Goal: Communication & Community: Connect with others

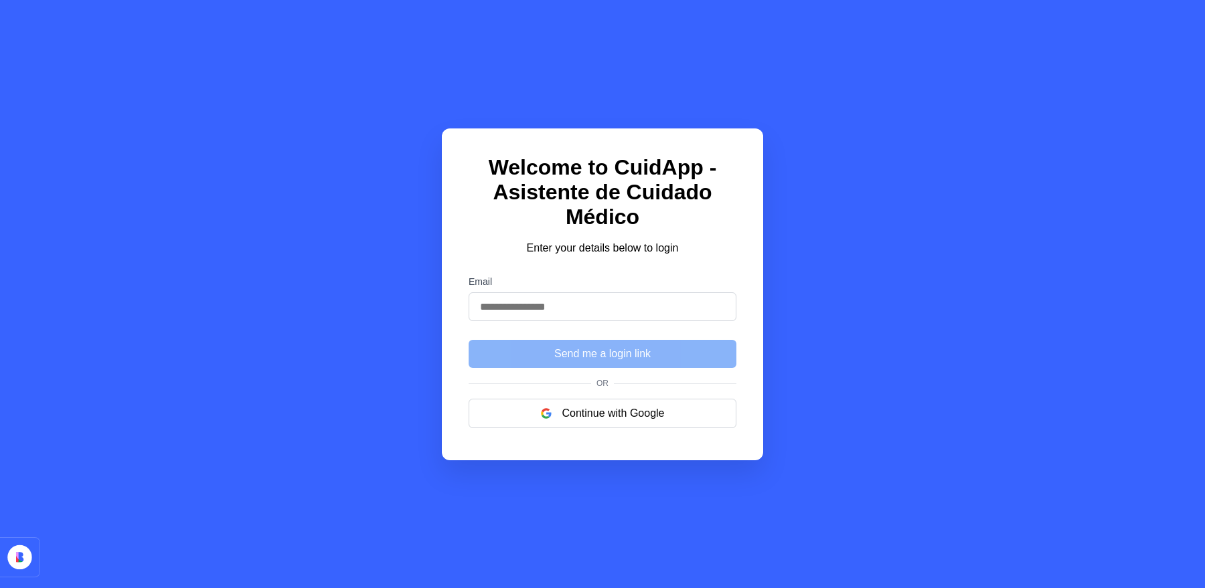
click at [572, 305] on input "Email" at bounding box center [603, 307] width 268 height 29
click at [626, 418] on button "Continue with Google" at bounding box center [603, 413] width 268 height 29
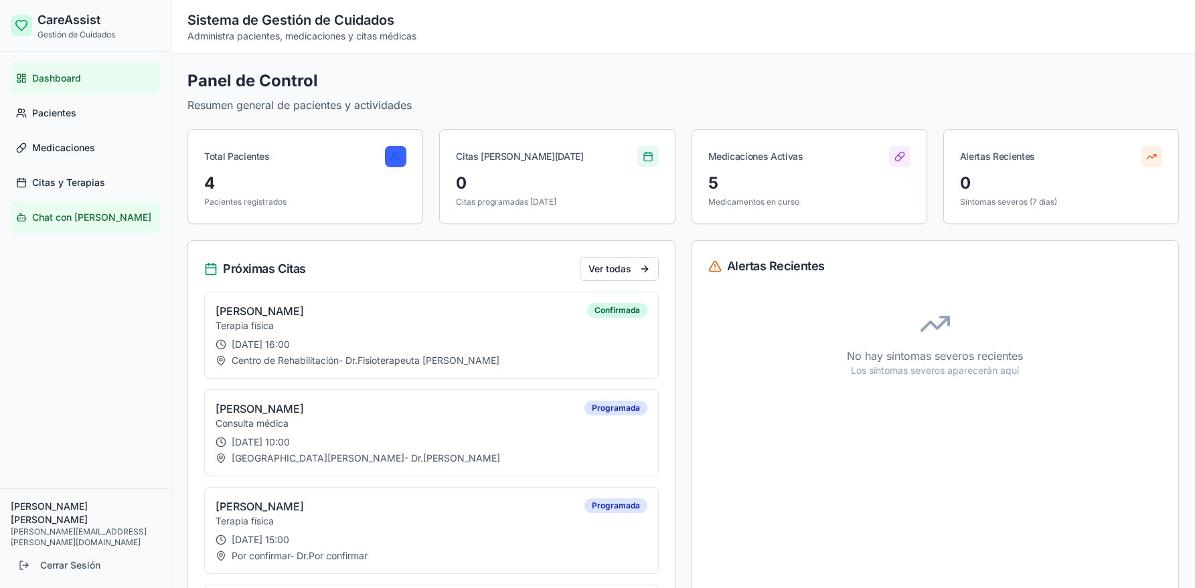
click at [86, 216] on span "Chat con [PERSON_NAME]" at bounding box center [91, 217] width 119 height 13
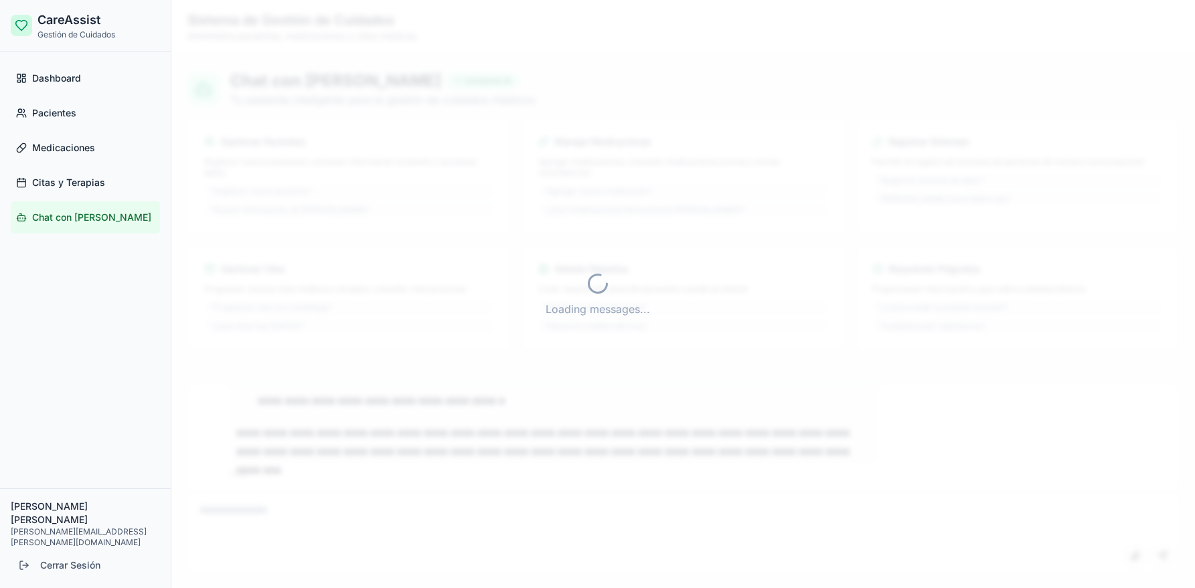
scroll to position [2951, 0]
